Goal: Find contact information: Find contact information

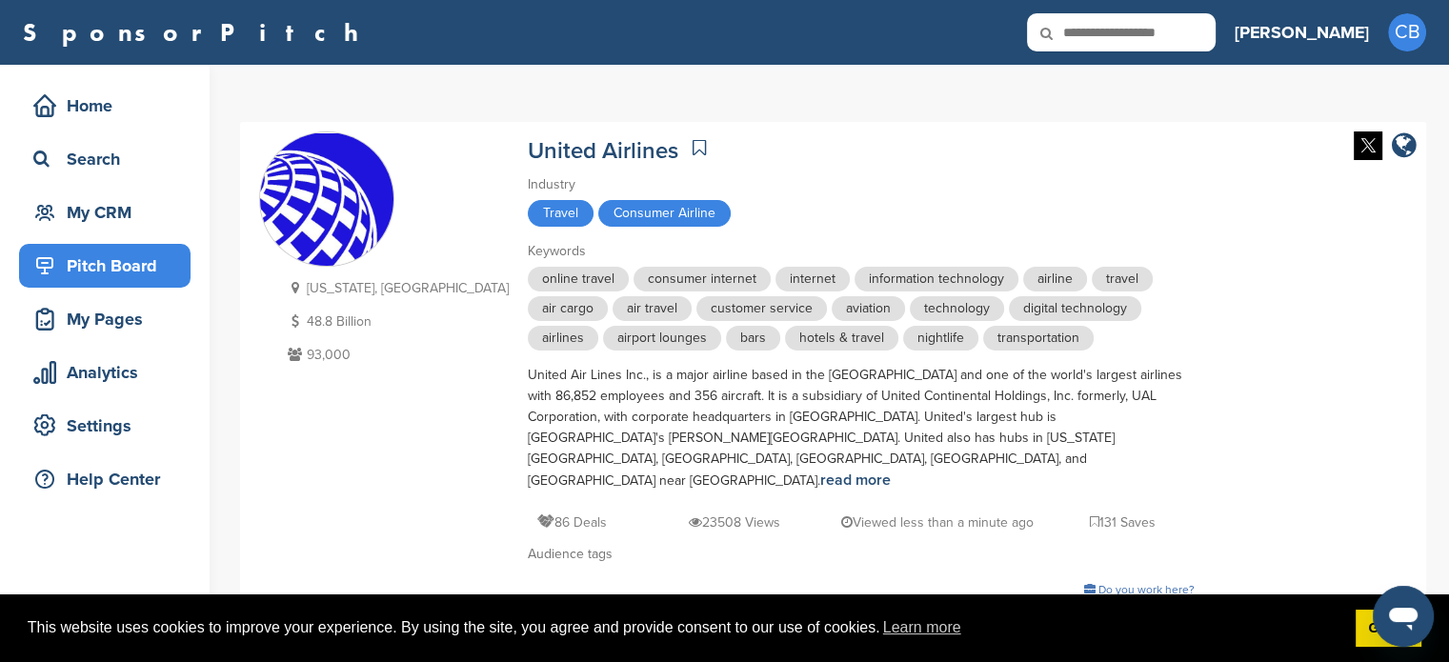
click at [126, 267] on div "Pitch Board" at bounding box center [110, 266] width 162 height 34
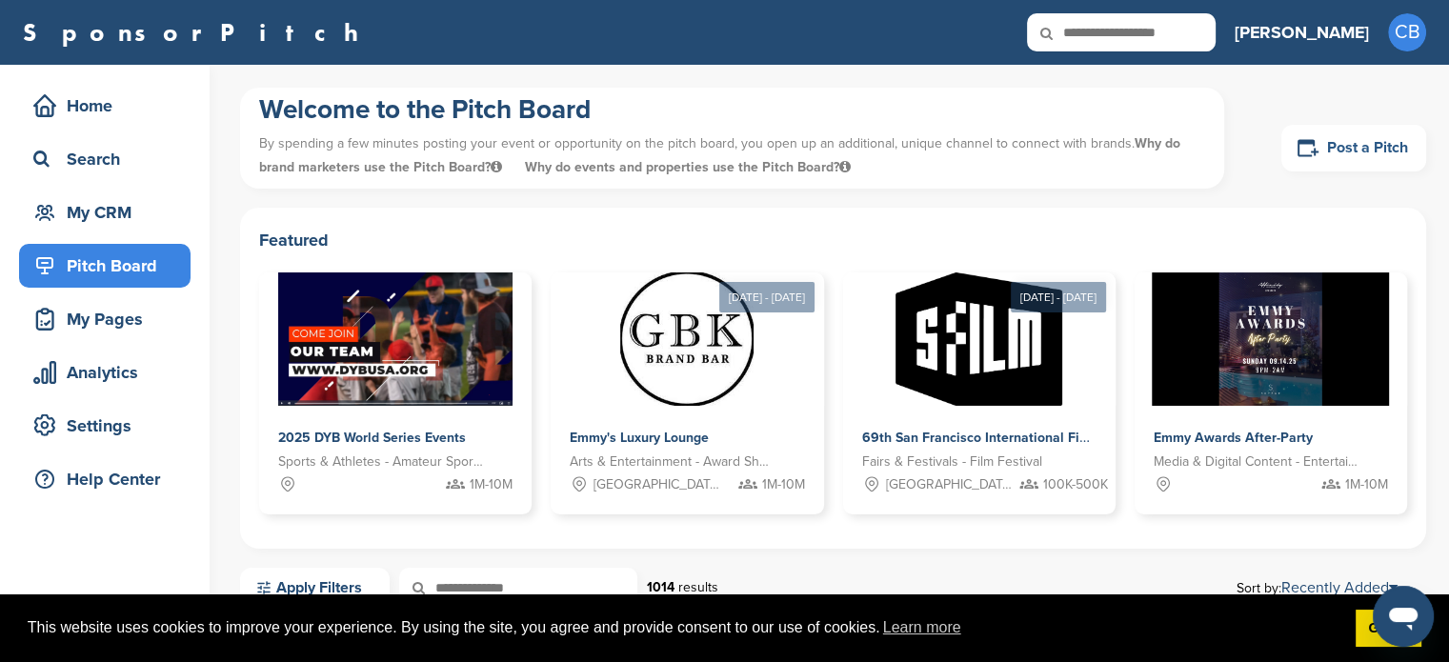
click at [1340, 136] on link "Post a Pitch" at bounding box center [1353, 148] width 145 height 47
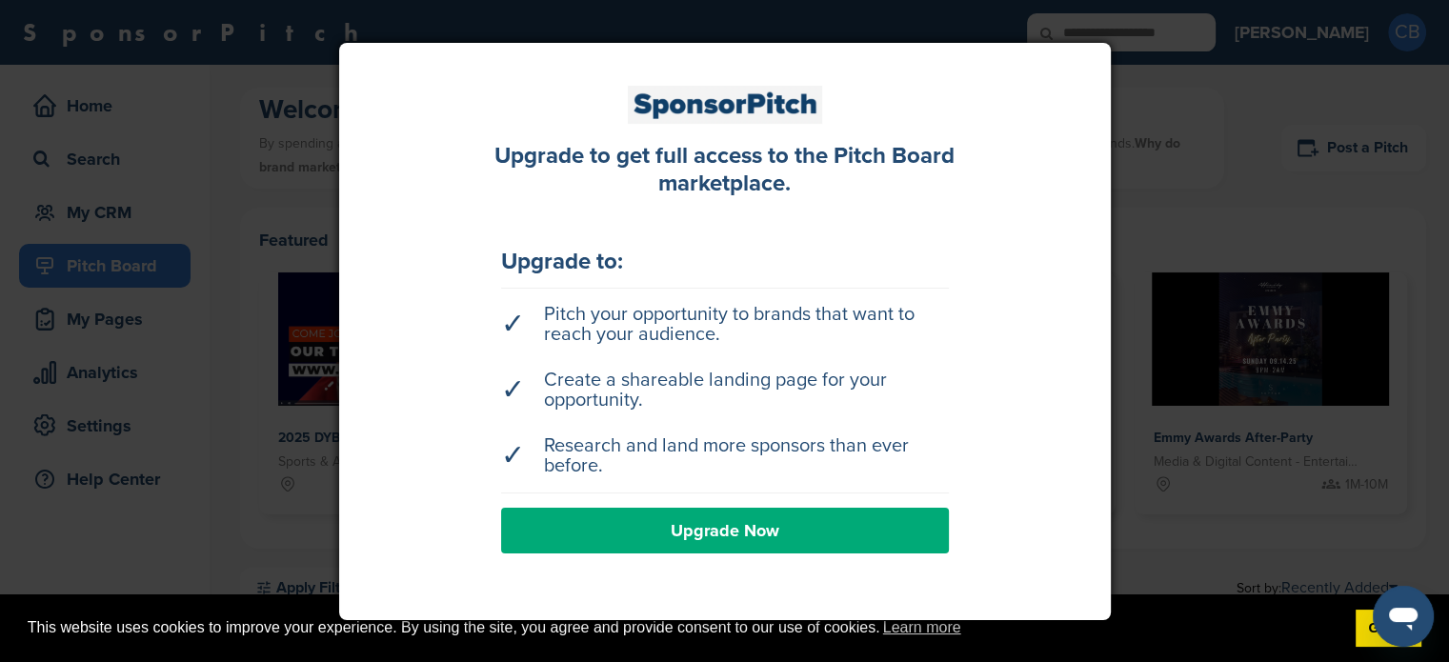
click at [225, 191] on div at bounding box center [724, 331] width 1449 height 662
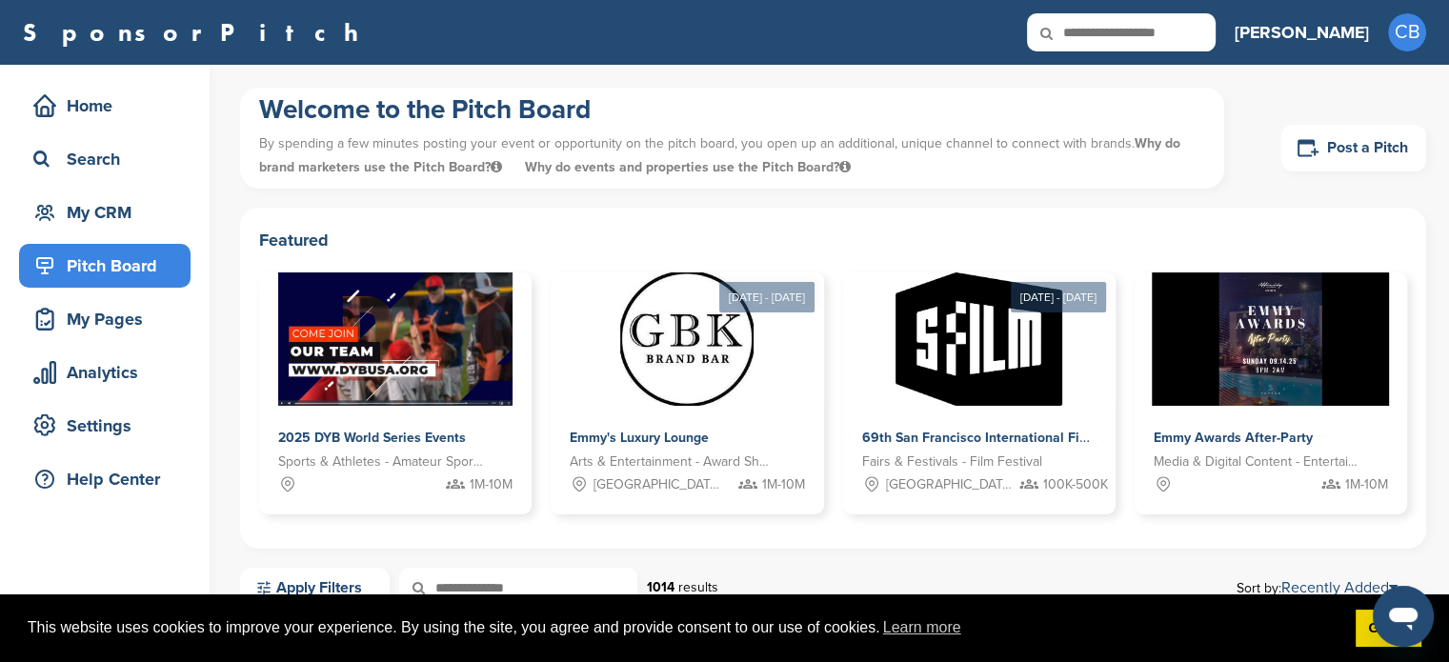
click at [1350, 36] on h3 "[PERSON_NAME]" at bounding box center [1302, 32] width 134 height 27
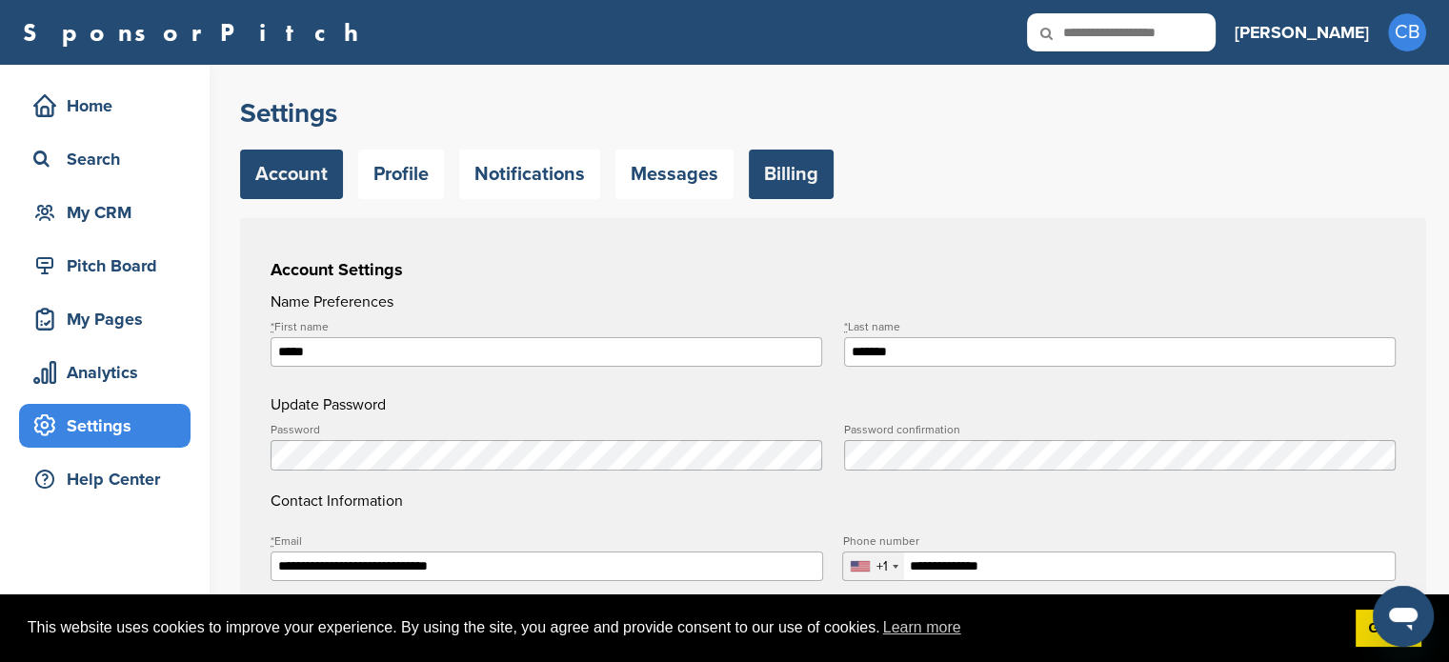
click at [778, 182] on link "Billing" at bounding box center [791, 175] width 85 height 50
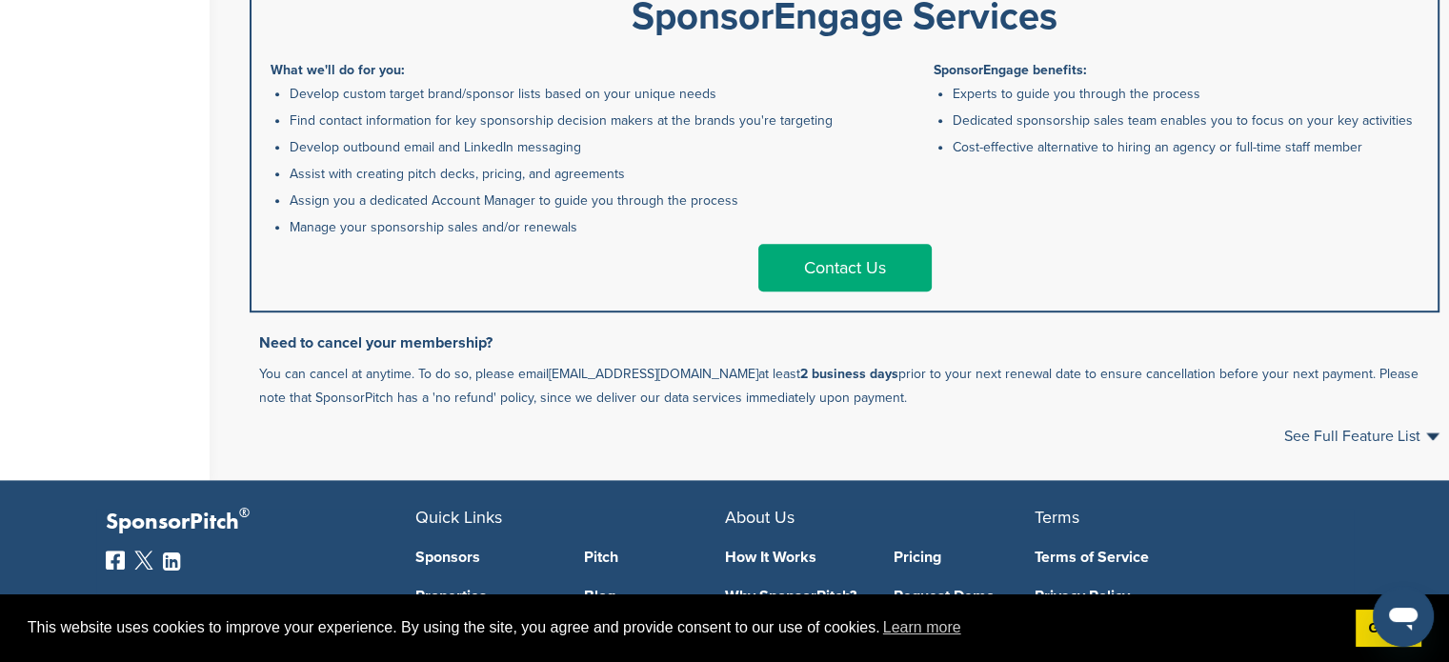
scroll to position [1020, 0]
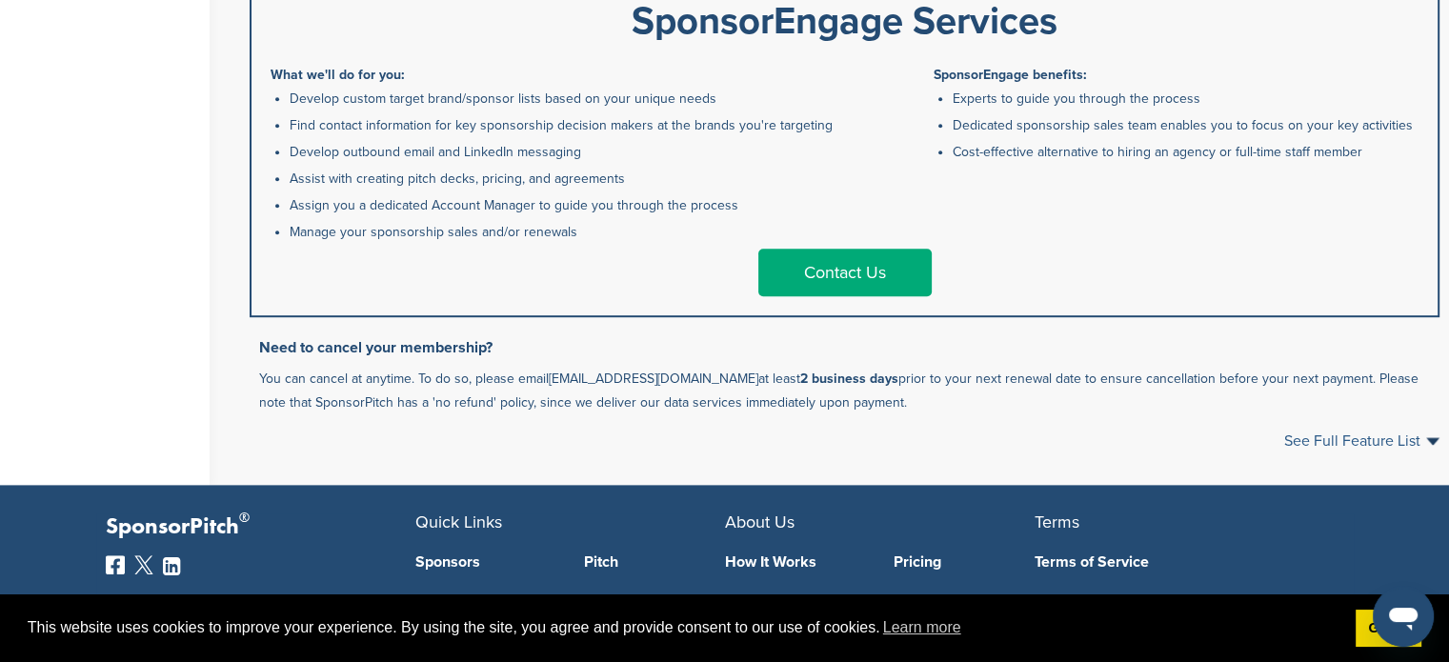
click at [1418, 445] on span "See Full Feature List" at bounding box center [1361, 440] width 155 height 15
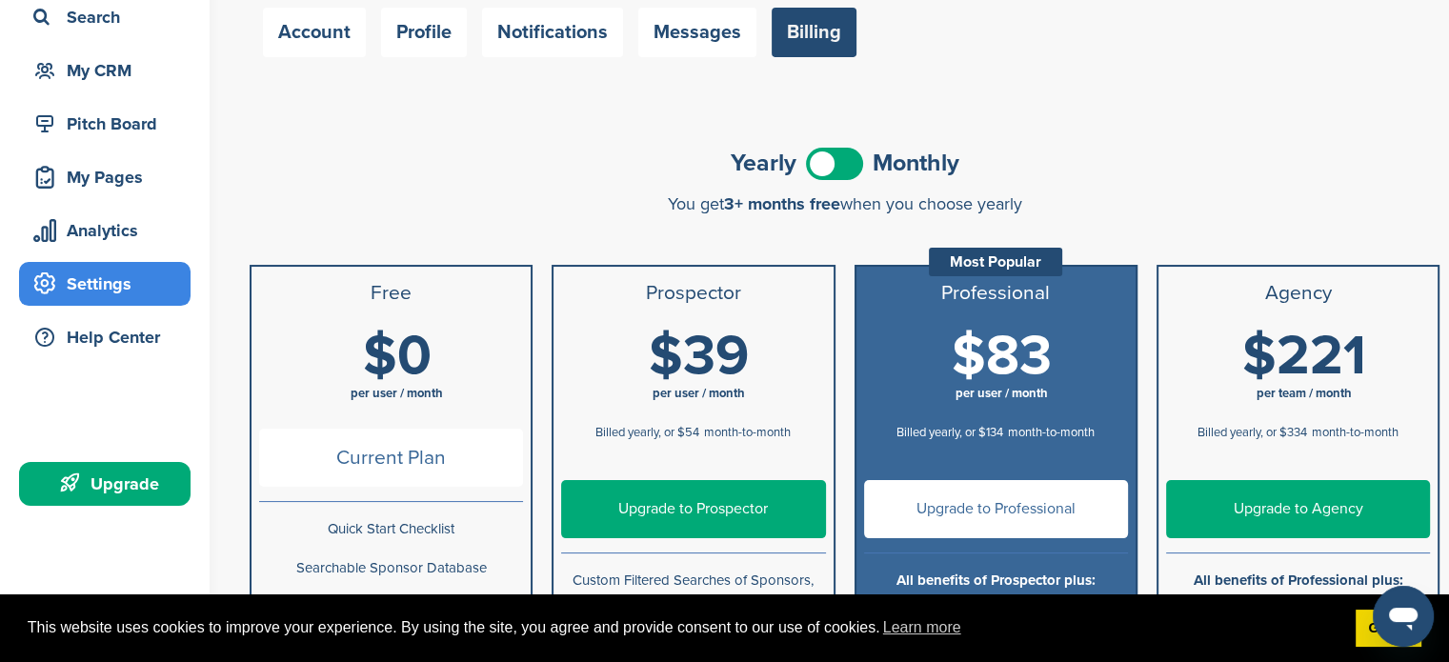
scroll to position [0, 0]
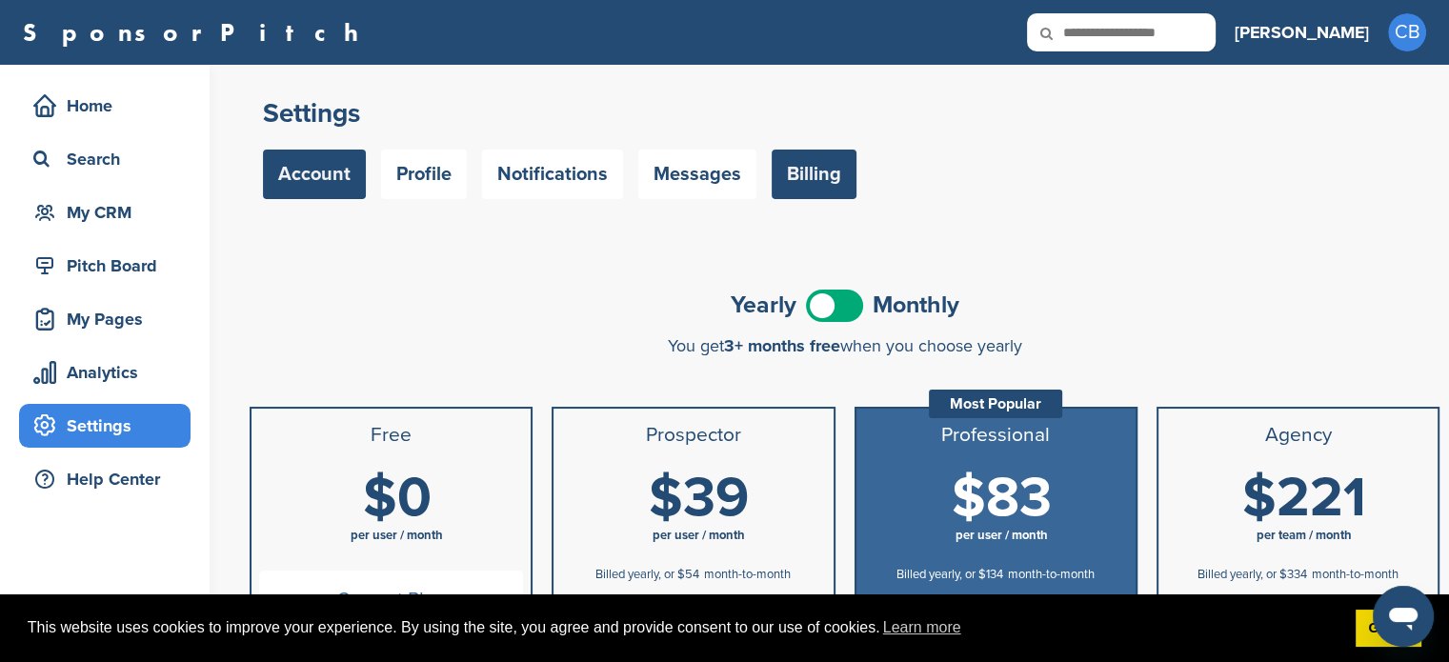
click at [298, 172] on link "Account" at bounding box center [314, 175] width 103 height 50
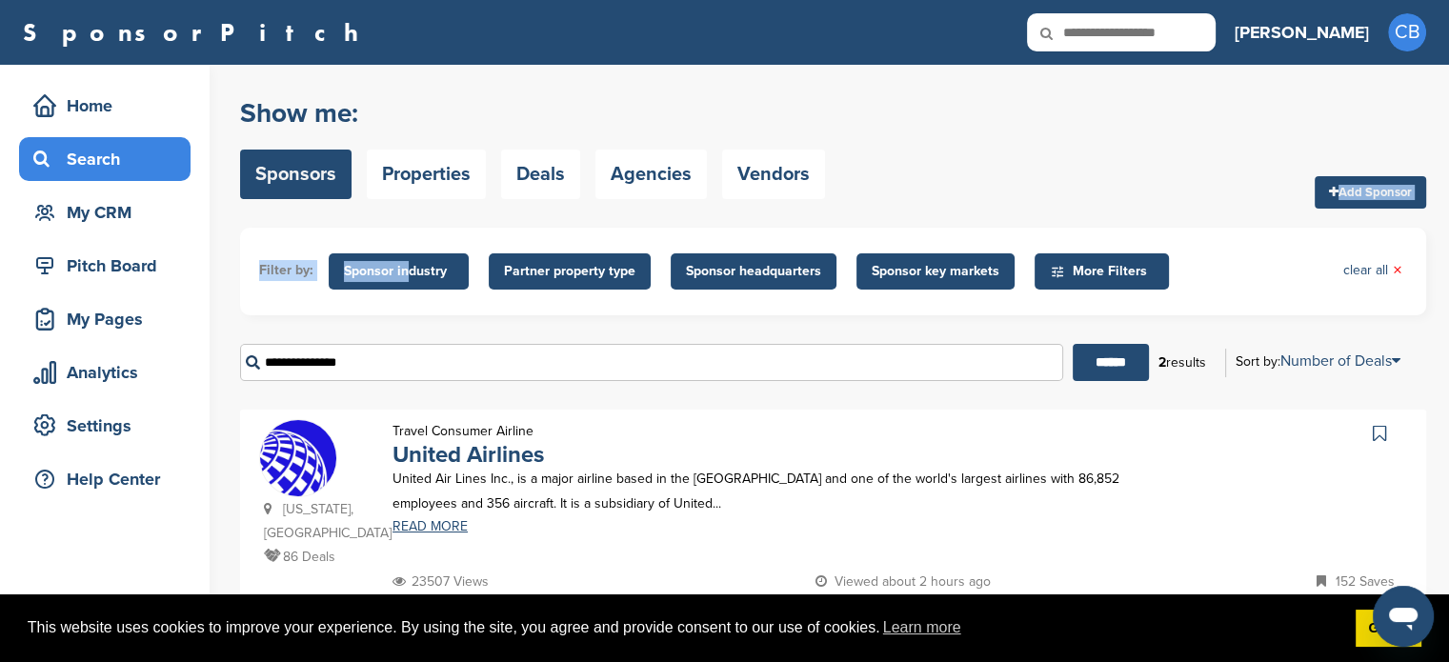
drag, startPoint x: 408, startPoint y: 271, endPoint x: 917, endPoint y: 181, distance: 517.5
click at [917, 181] on div "Show me: Sponsors Properties Deals Agencies Vendors Add Sponsor Filter by: Spon…" at bounding box center [833, 484] width 1186 height 793
click at [903, 276] on span "Sponsor key markets" at bounding box center [936, 271] width 128 height 21
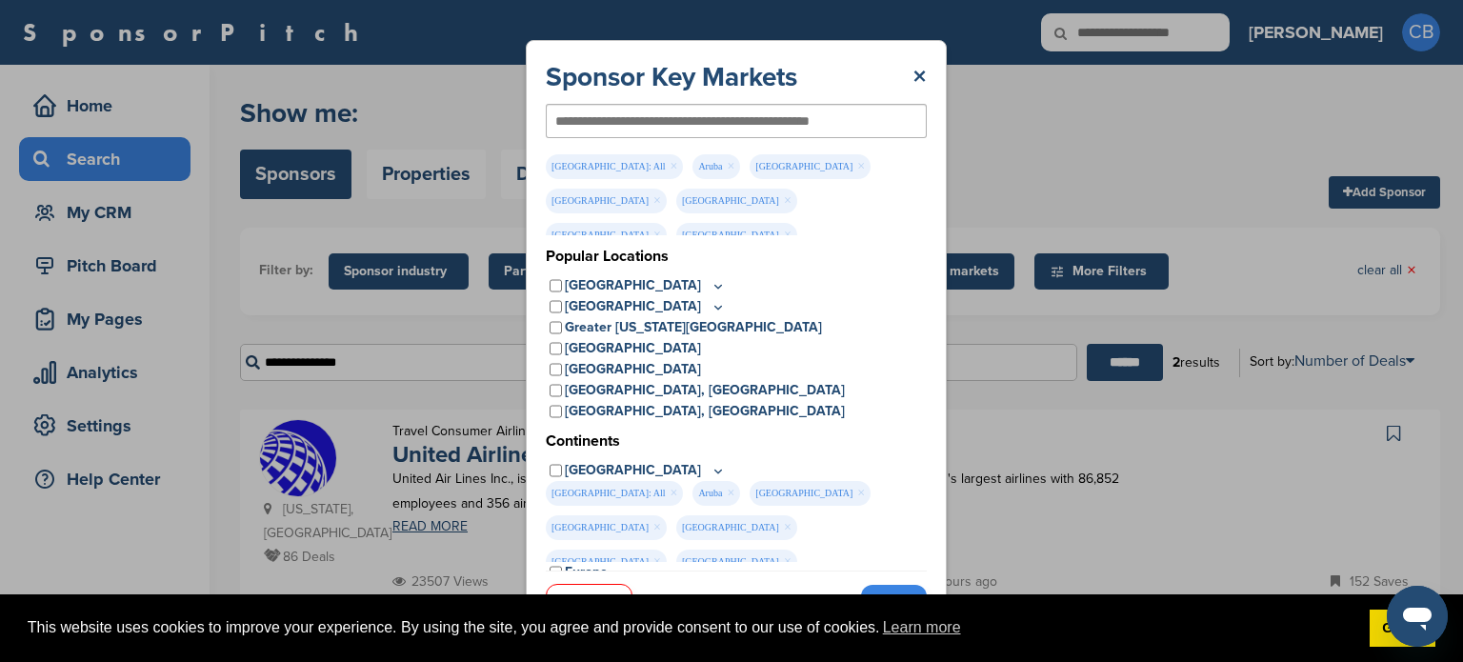
click at [562, 472] on div "[GEOGRAPHIC_DATA]" at bounding box center [736, 470] width 381 height 21
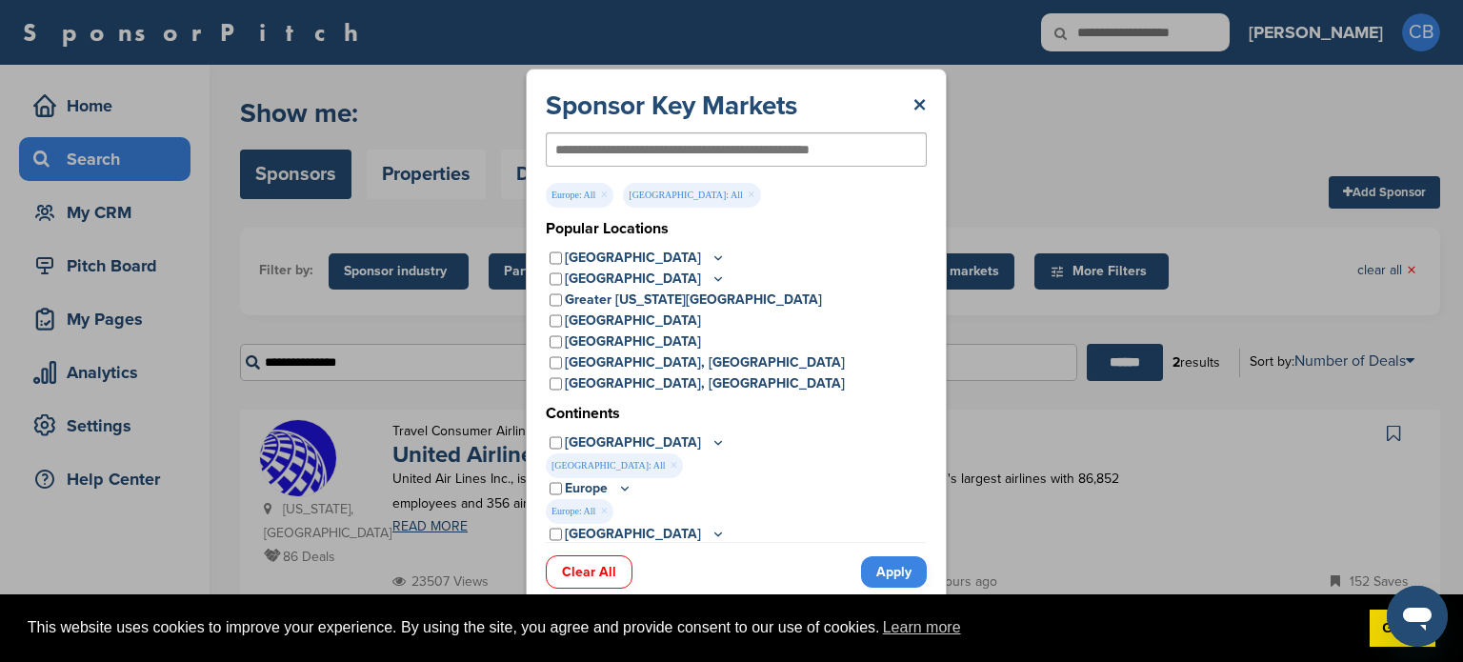
click at [892, 565] on link "Apply" at bounding box center [894, 571] width 66 height 31
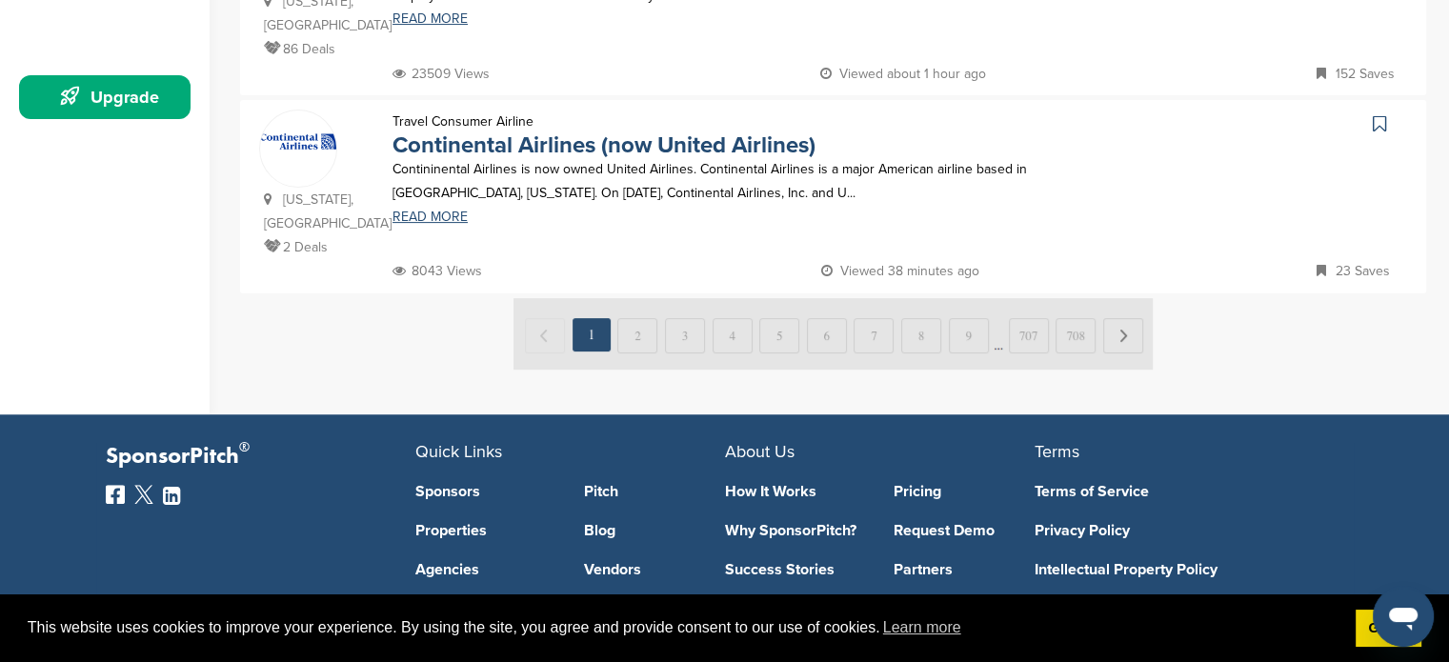
scroll to position [503, 0]
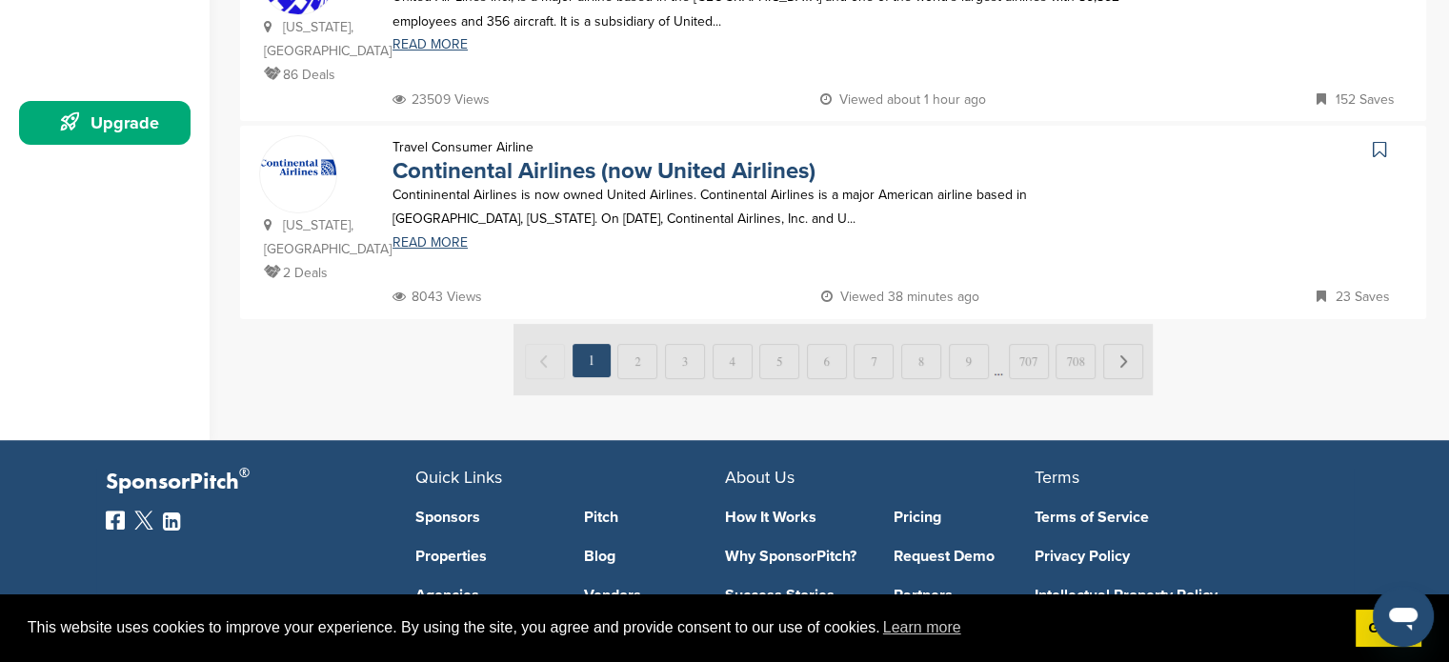
click at [1124, 324] on img at bounding box center [833, 359] width 639 height 71
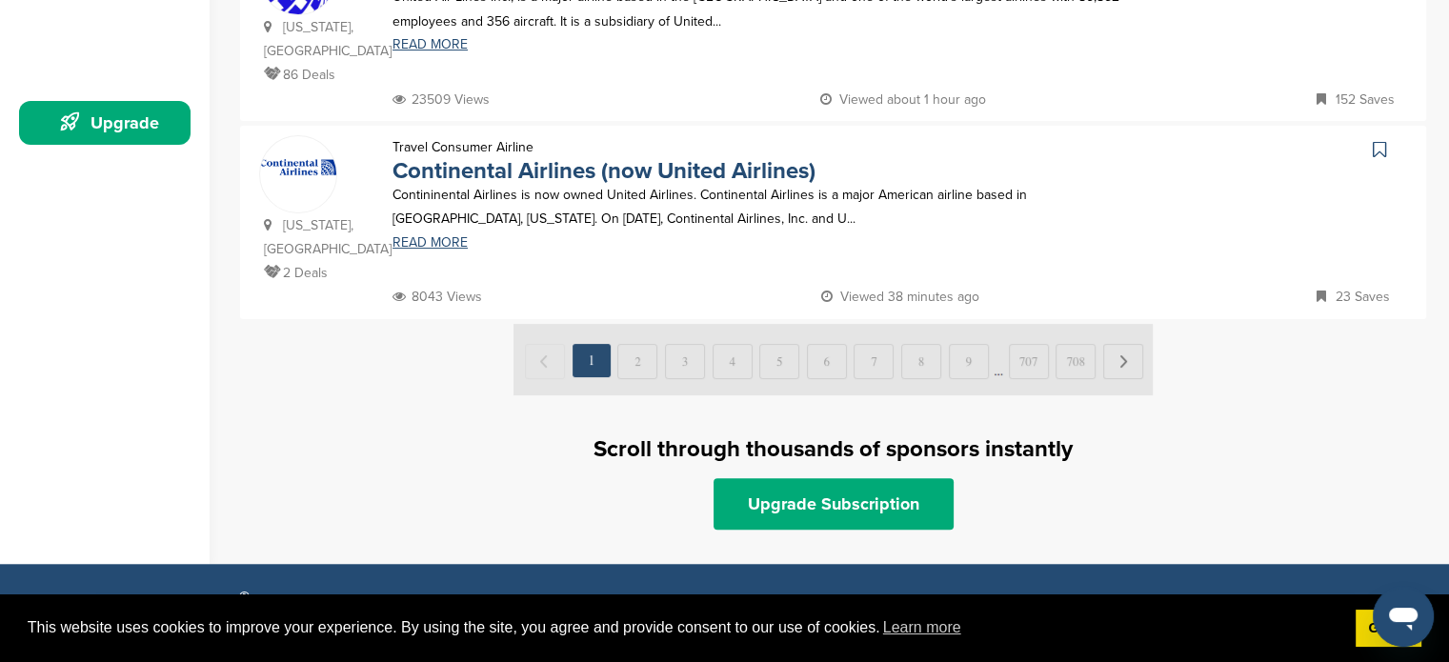
click at [1121, 324] on img at bounding box center [833, 359] width 639 height 71
click at [635, 324] on img at bounding box center [833, 359] width 639 height 71
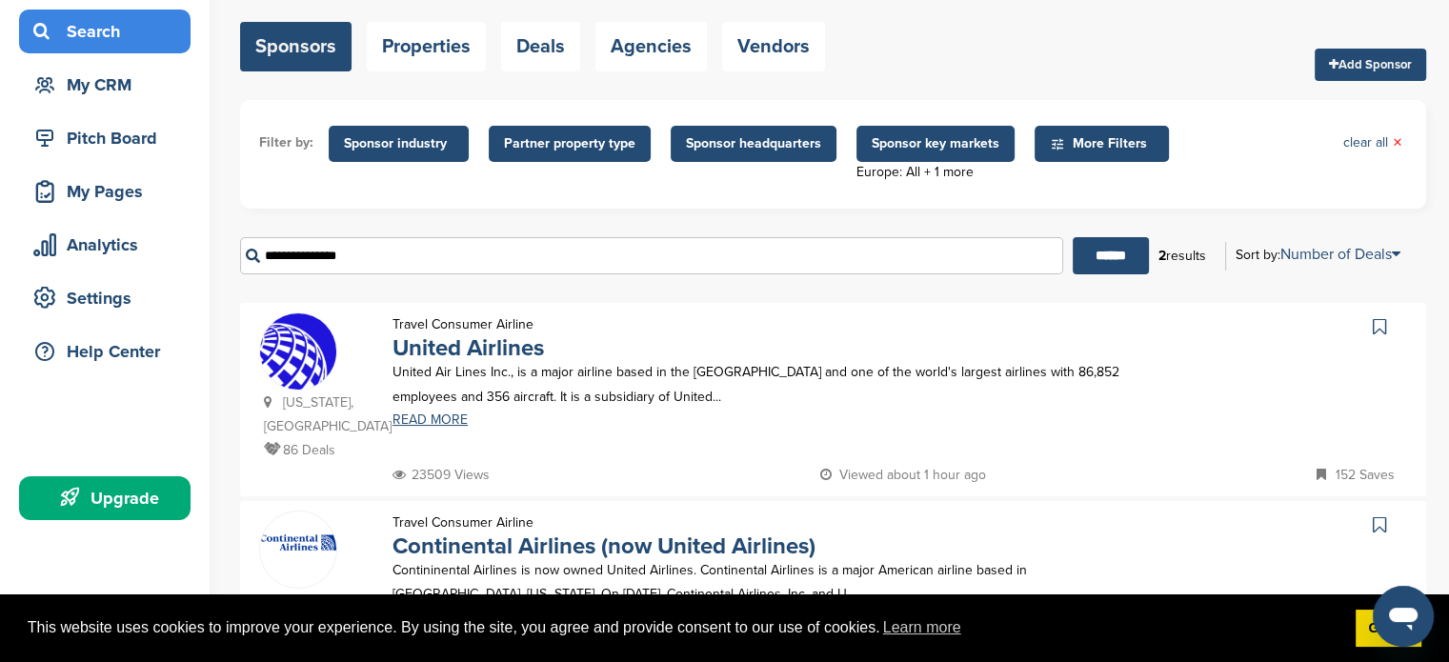
scroll to position [74, 0]
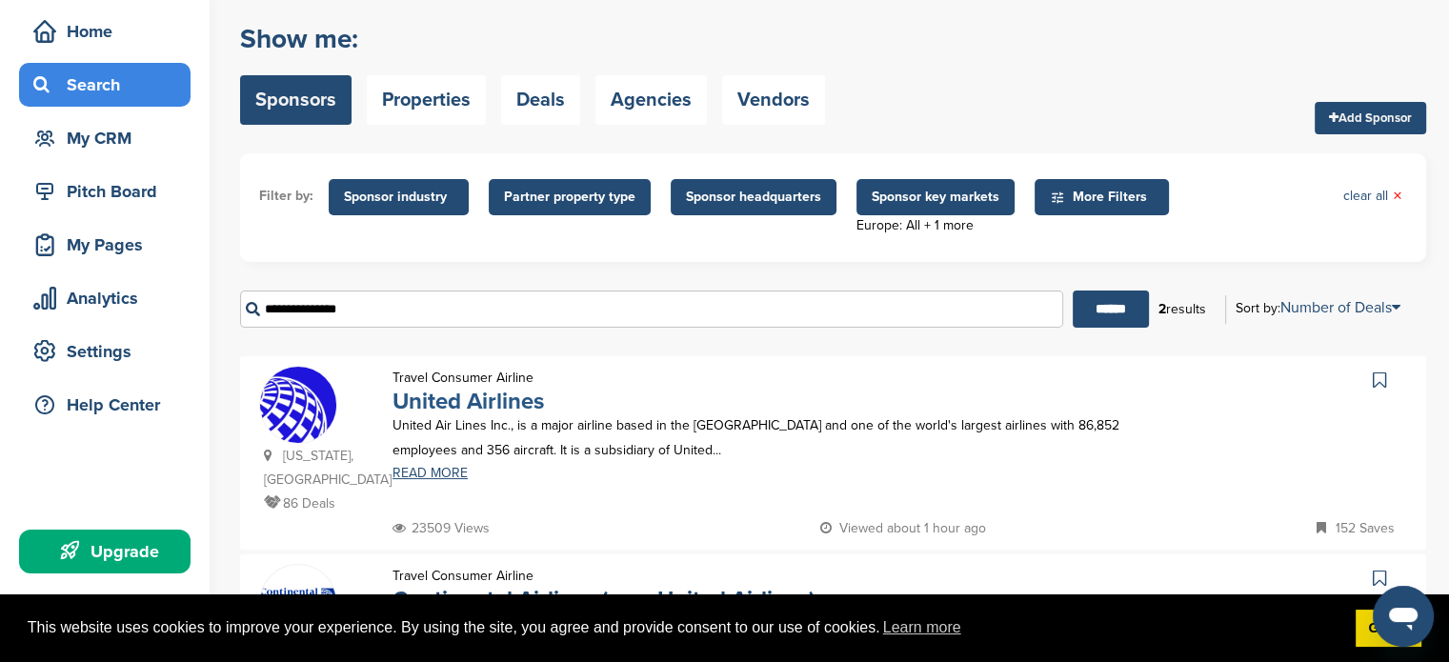
click at [465, 406] on link "United Airlines" at bounding box center [468, 402] width 151 height 28
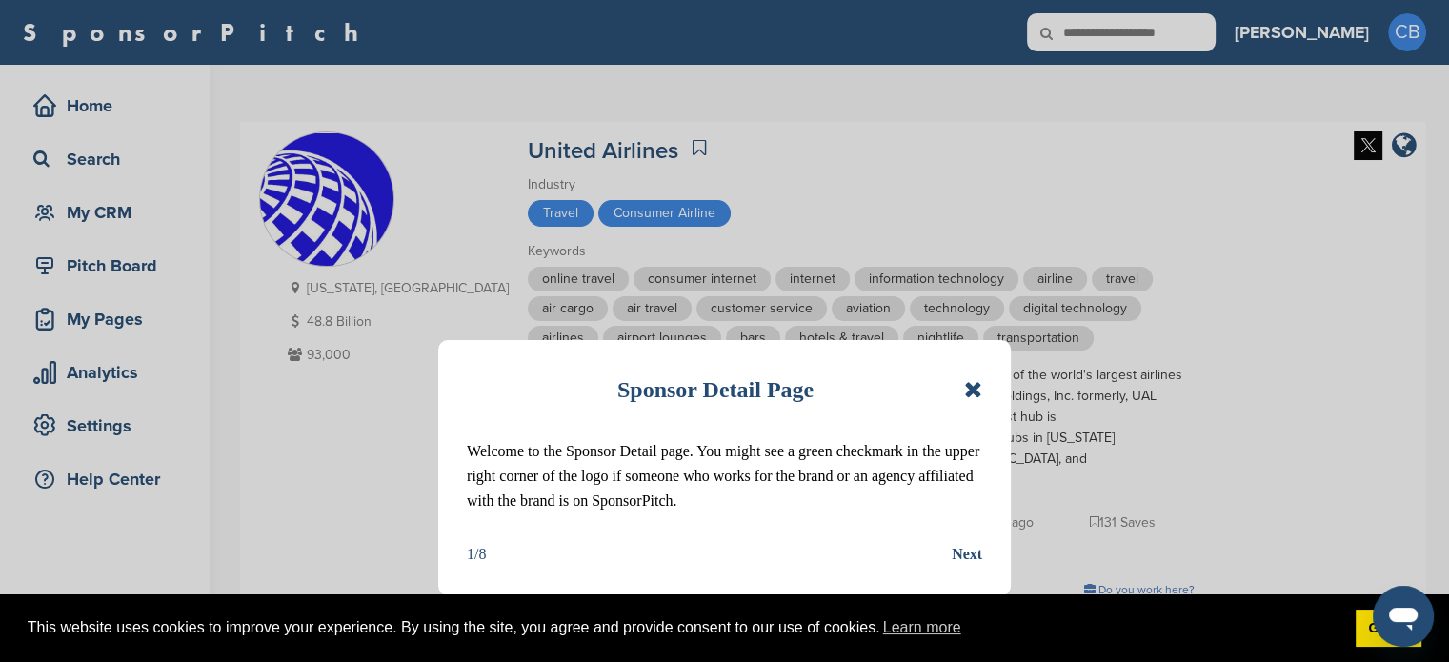
click at [977, 389] on icon at bounding box center [973, 389] width 18 height 23
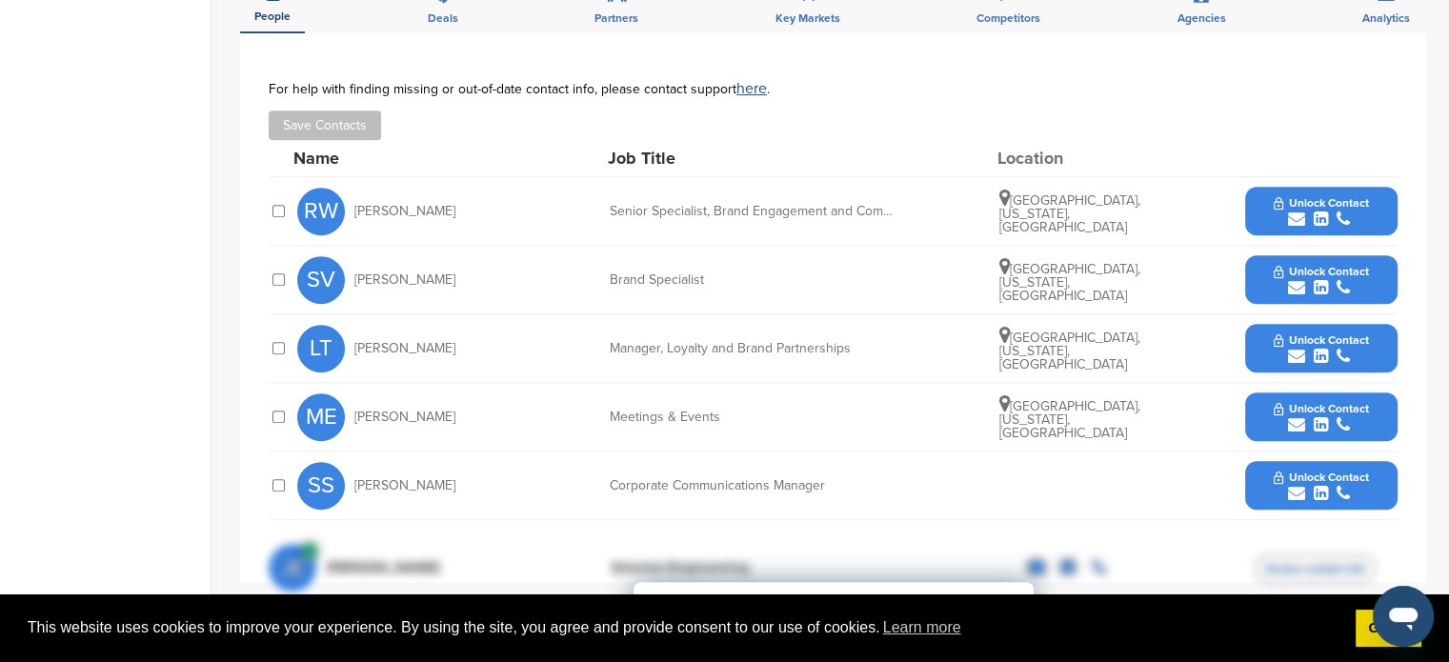
scroll to position [860, 0]
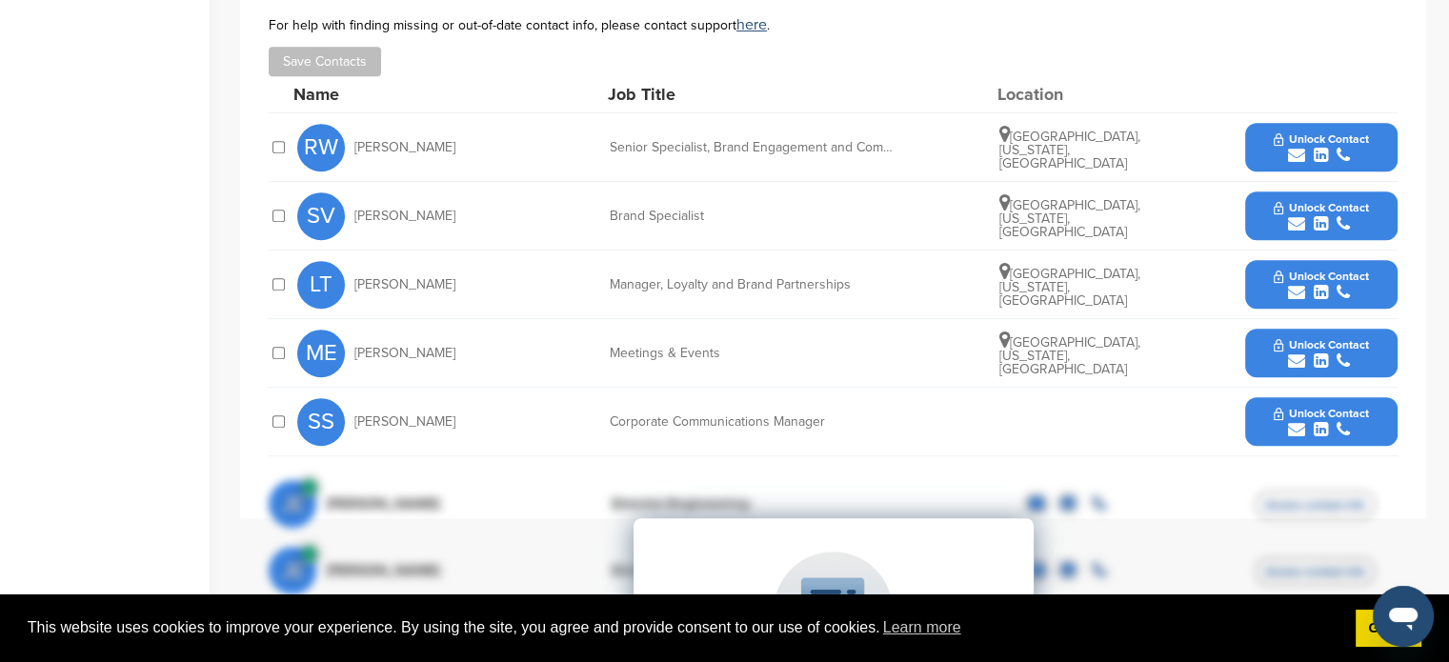
click at [1303, 273] on span "Unlock Contact" at bounding box center [1321, 276] width 94 height 13
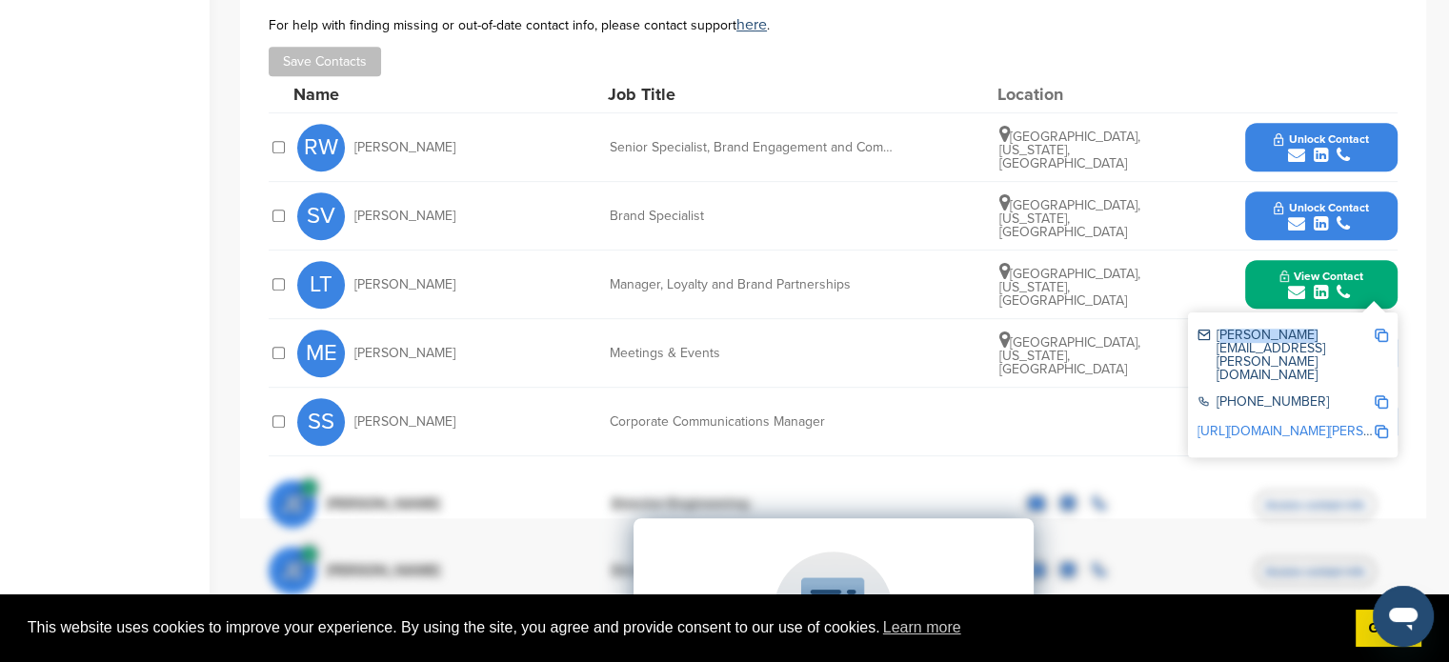
drag, startPoint x: 1212, startPoint y: 334, endPoint x: 1287, endPoint y: 333, distance: 75.3
click at [1287, 333] on div "leonard.talavera@united.com" at bounding box center [1286, 355] width 176 height 53
click at [1382, 332] on img at bounding box center [1381, 335] width 13 height 13
copy div "leonard.tala"
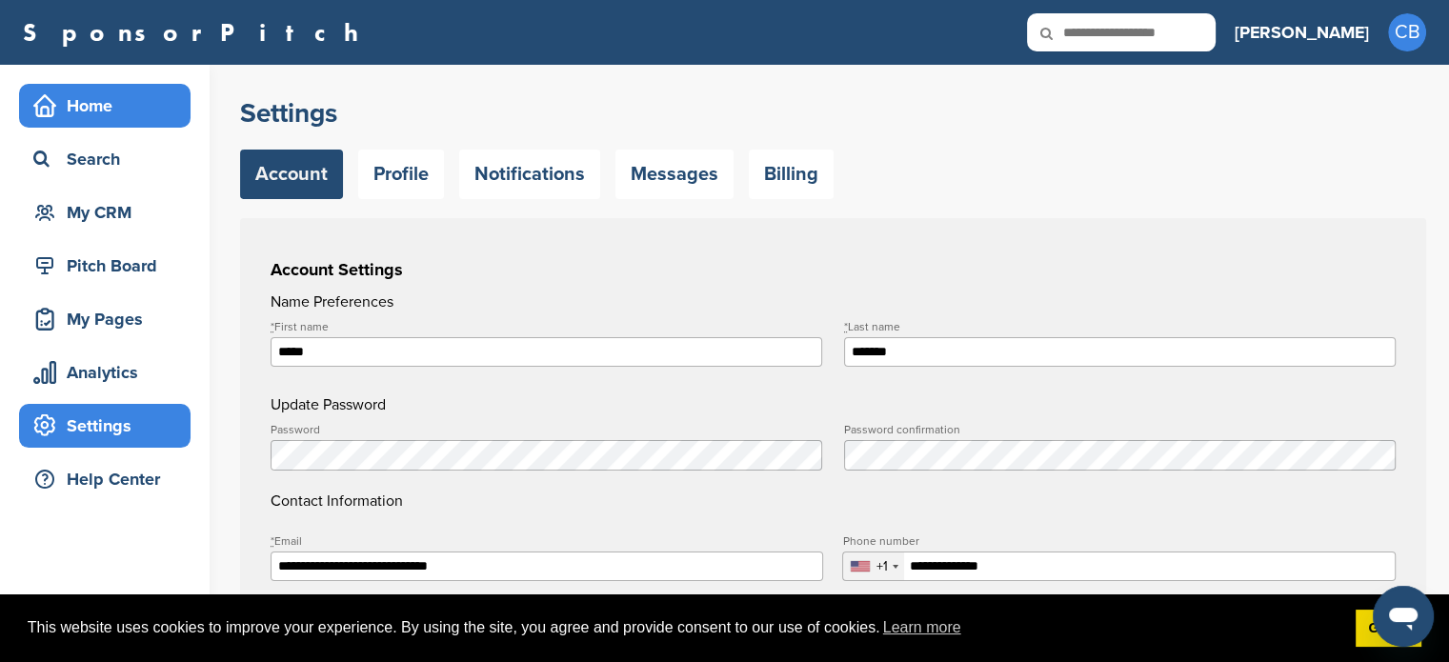
click at [108, 96] on div "Home" at bounding box center [110, 106] width 162 height 34
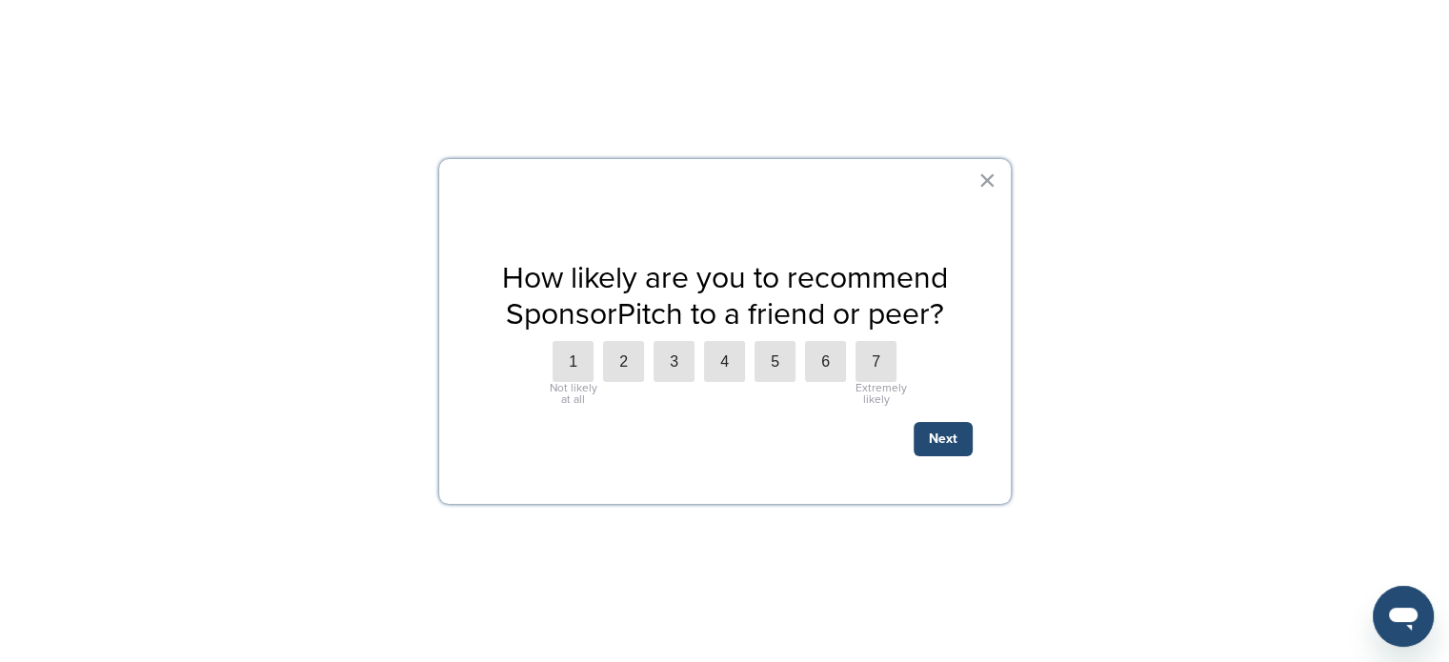
click at [1180, 26] on body "This website uses cookies to improve your experience. By using the site, you ag…" at bounding box center [724, 331] width 1449 height 662
click at [578, 353] on label "1" at bounding box center [573, 361] width 41 height 41
click at [942, 441] on button "Next" at bounding box center [943, 439] width 59 height 34
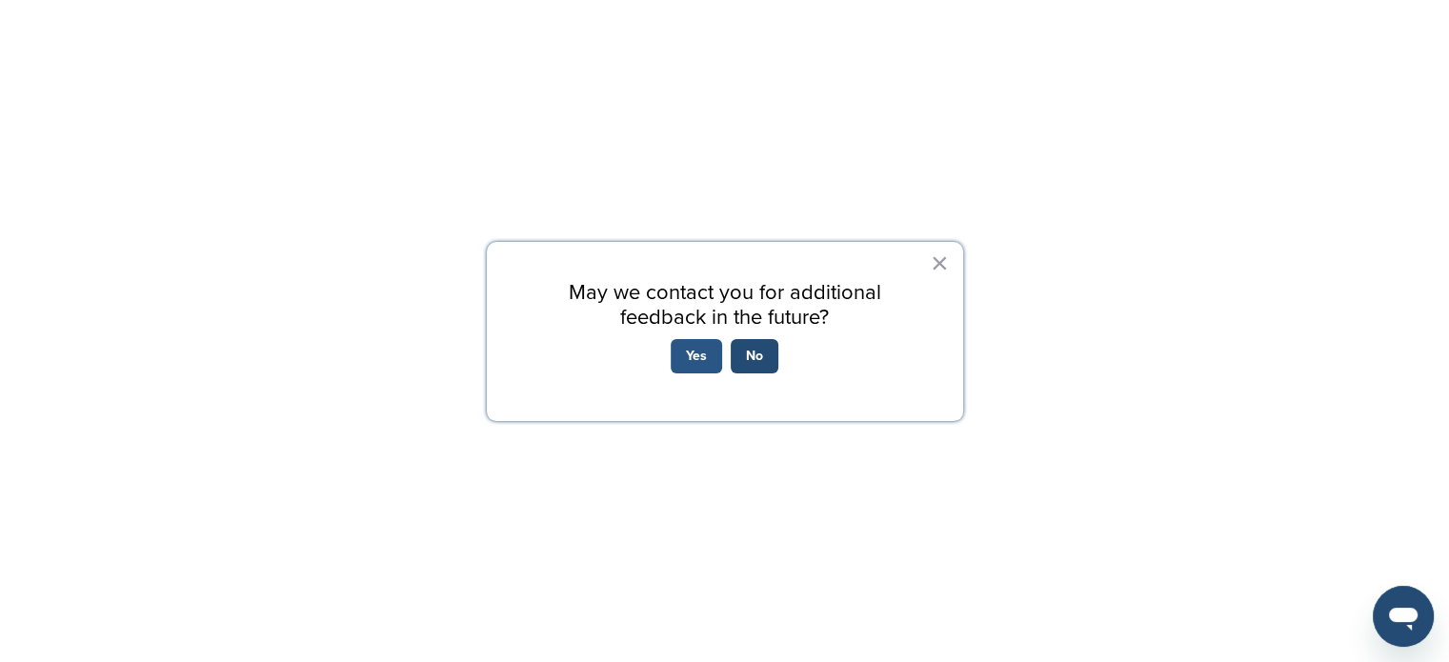
click at [699, 353] on button "Yes" at bounding box center [696, 356] width 51 height 34
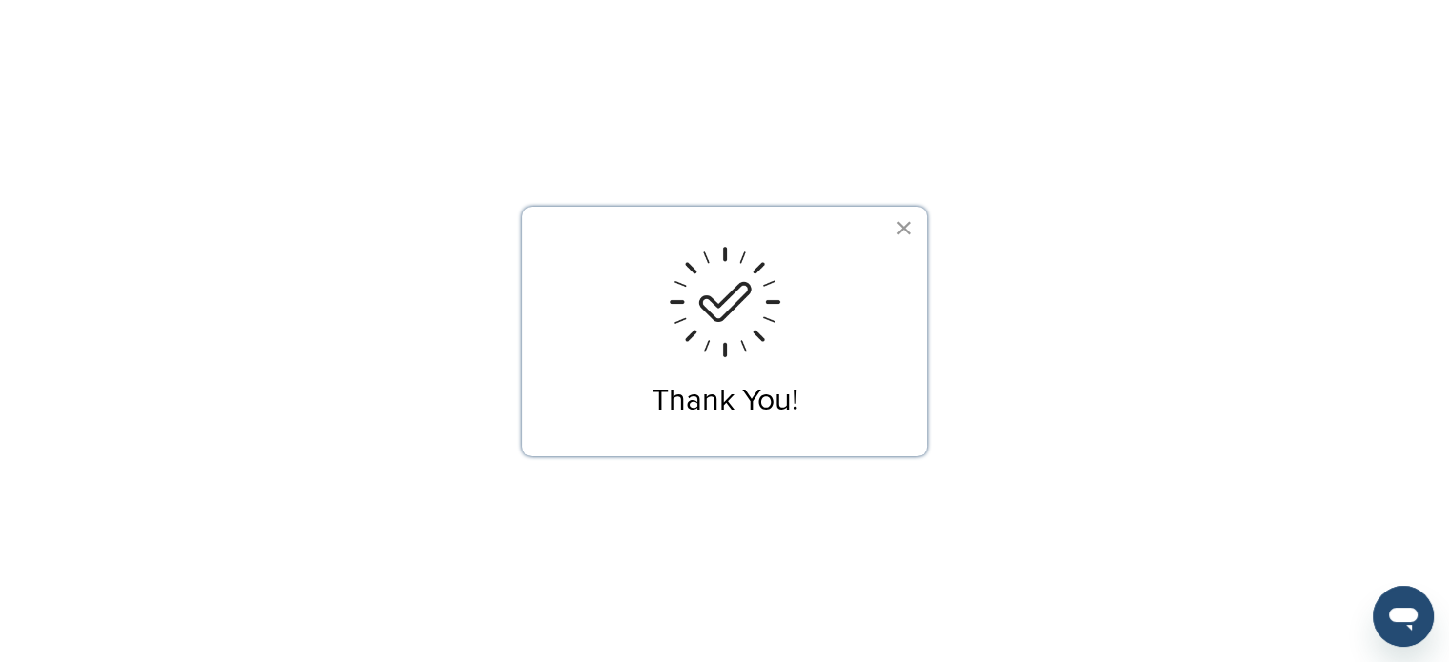
click at [902, 231] on button "×" at bounding box center [904, 227] width 18 height 30
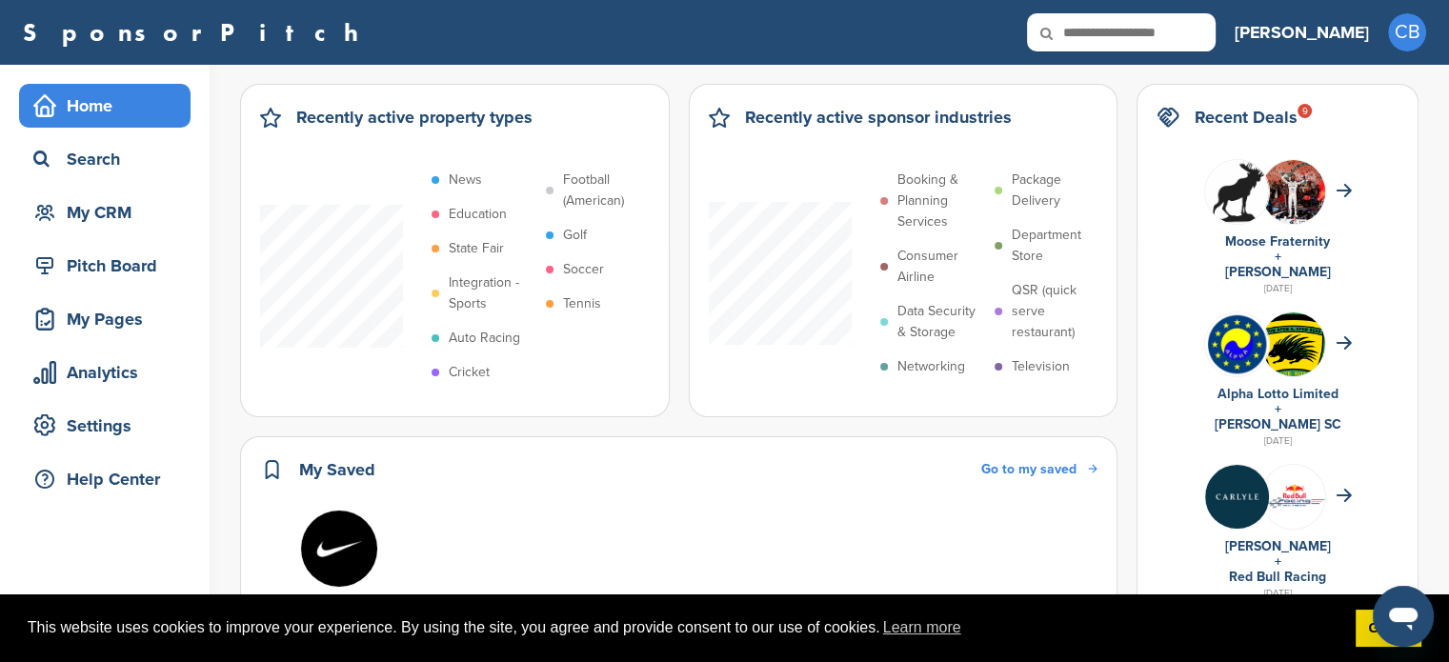
click at [1191, 33] on input "text" at bounding box center [1121, 32] width 189 height 38
type input "*******"
click at [1092, 26] on icon at bounding box center [1059, 33] width 65 height 40
click at [1216, 33] on input "*******" at bounding box center [1121, 32] width 189 height 38
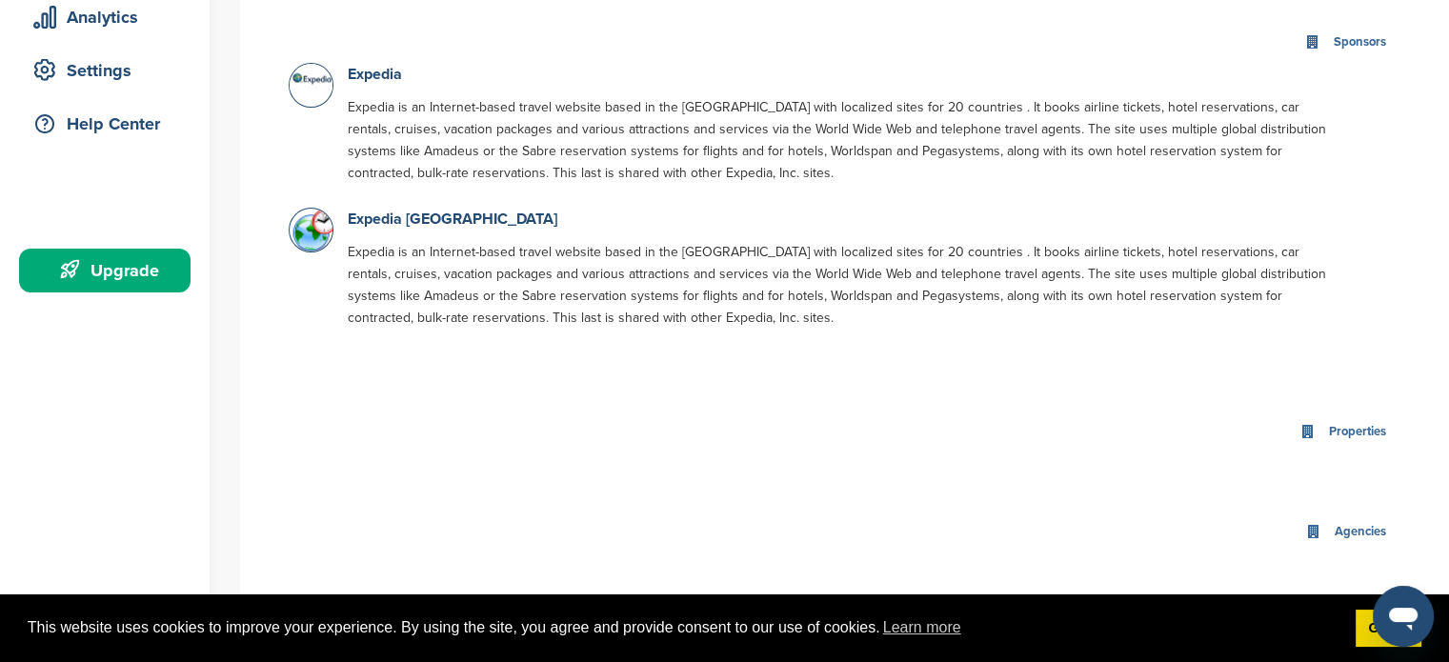
scroll to position [364, 0]
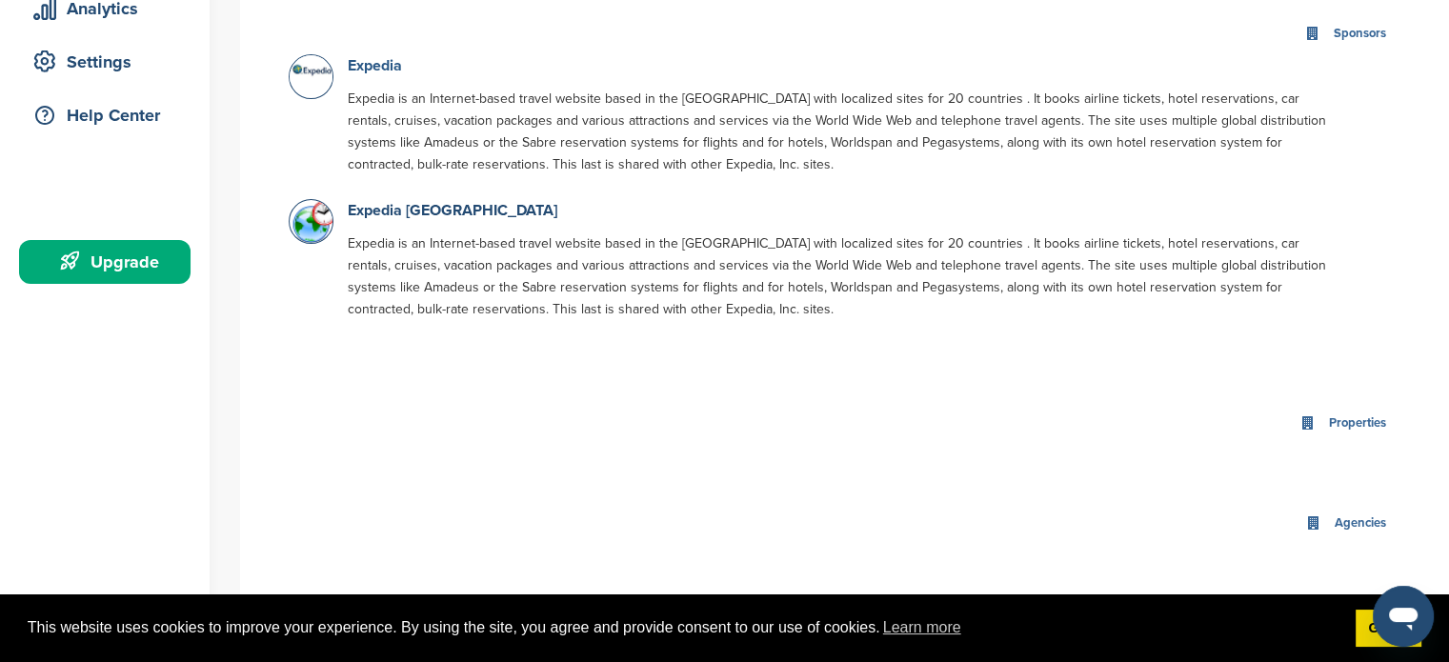
click at [385, 67] on link "Expedia" at bounding box center [375, 65] width 54 height 19
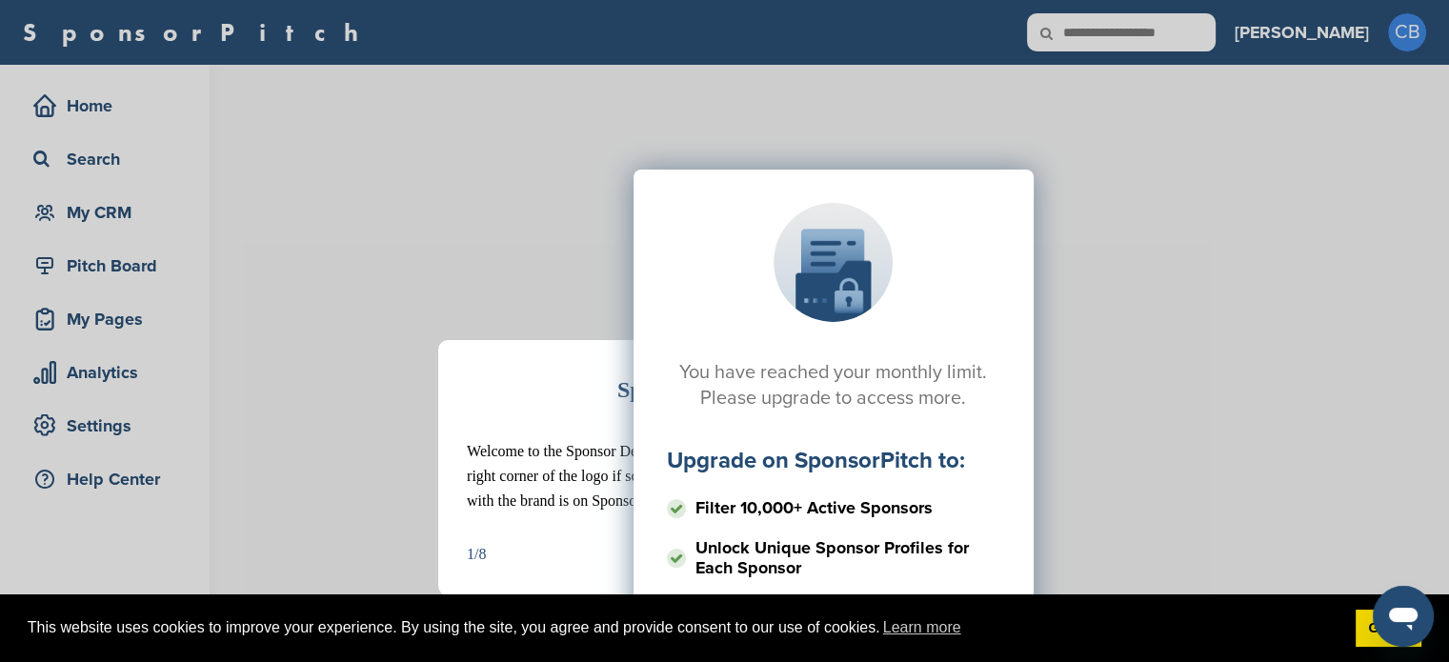
click at [79, 110] on div "Sponsor Detail Page Welcome to the Sponsor Detail page. You might see a green c…" at bounding box center [724, 331] width 1449 height 662
